Goal: Transaction & Acquisition: Obtain resource

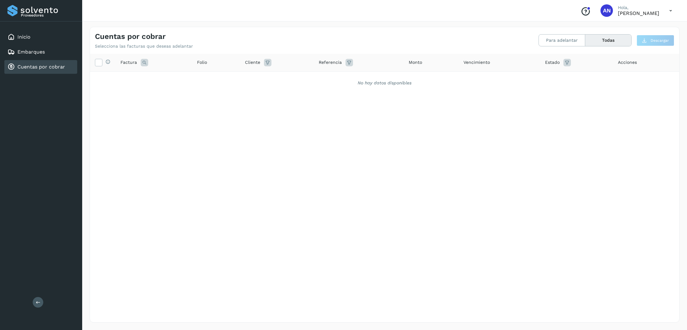
click at [41, 66] on link "Cuentas por cobrar" at bounding box center [41, 67] width 48 height 6
click at [99, 65] on icon at bounding box center [98, 62] width 7 height 7
click at [598, 36] on button "Todas" at bounding box center [608, 41] width 46 height 12
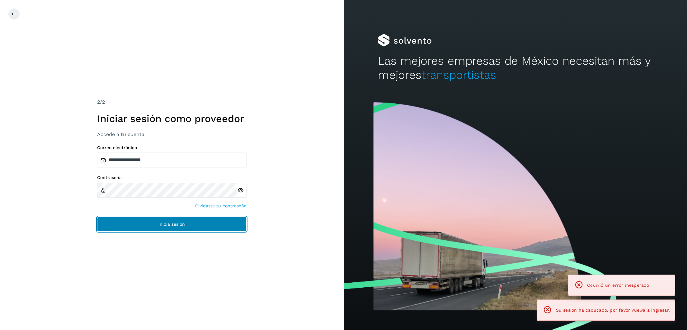
click at [188, 218] on button "Inicia sesión" at bounding box center [171, 224] width 149 height 15
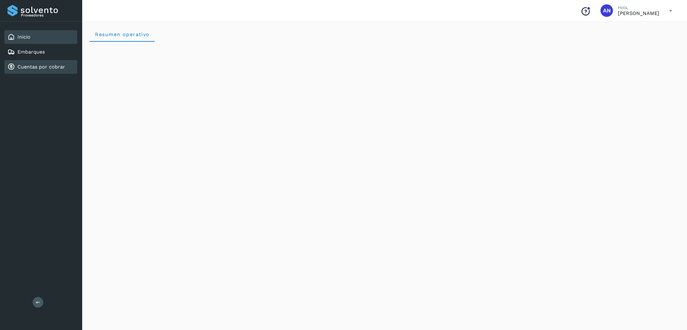
click at [52, 69] on link "Cuentas por cobrar" at bounding box center [41, 67] width 48 height 6
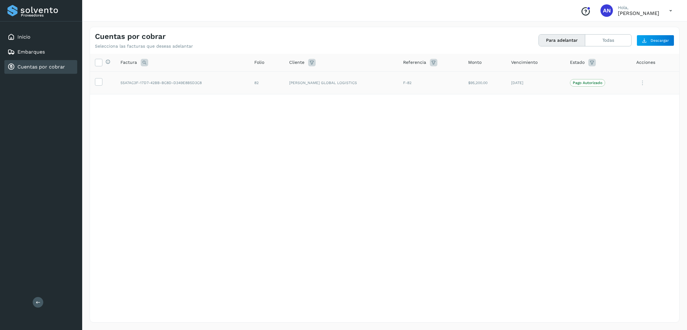
click at [463, 87] on td "F-82" at bounding box center [484, 82] width 43 height 23
click at [100, 85] on icon at bounding box center [98, 81] width 7 height 7
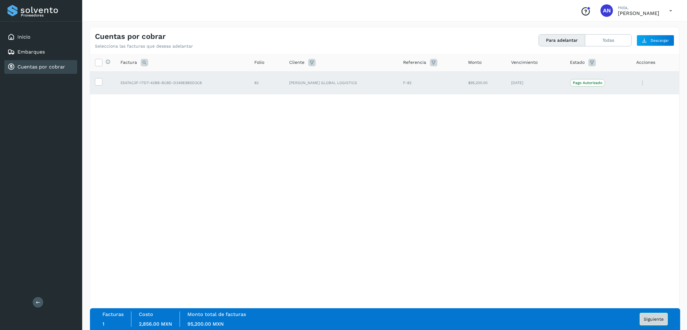
click at [655, 317] on span "Siguiente" at bounding box center [653, 319] width 20 height 4
click at [648, 319] on span "Siguiente" at bounding box center [653, 319] width 20 height 4
click at [655, 326] on div "Facturas 1 Costo 2,856.00 MXN Monto total de facturas 95,200.00 MXN Siguiente" at bounding box center [384, 319] width 565 height 16
click at [656, 319] on span "Siguiente" at bounding box center [653, 319] width 20 height 4
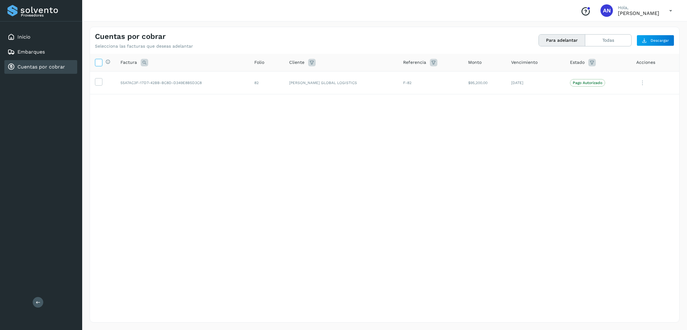
click at [95, 63] on label at bounding box center [98, 62] width 7 height 7
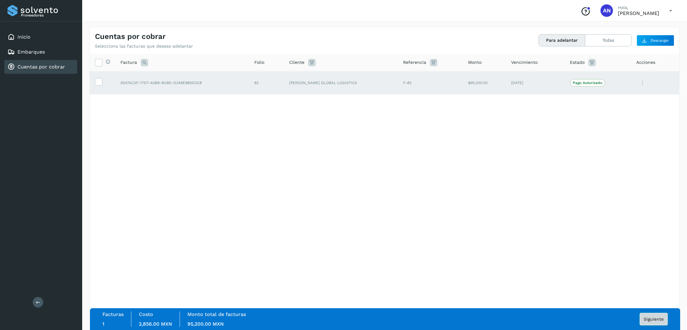
click at [659, 323] on button "Siguiente" at bounding box center [653, 319] width 28 height 12
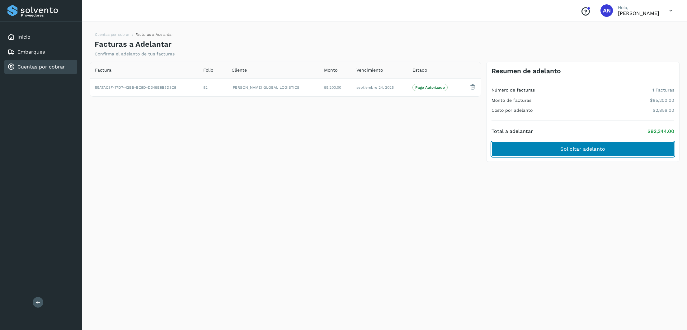
click at [585, 149] on span "Solicitar adelanto" at bounding box center [582, 149] width 45 height 7
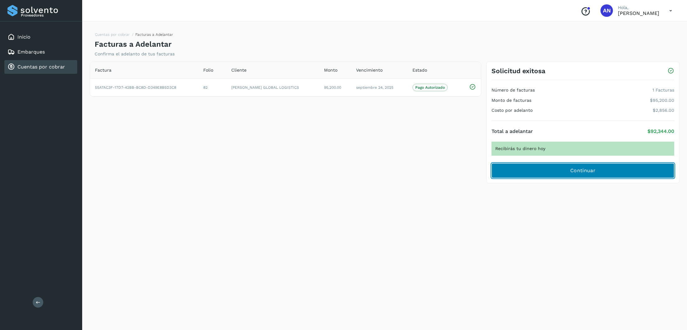
click at [572, 168] on span "Continuar" at bounding box center [582, 170] width 25 height 7
